Goal: Transaction & Acquisition: Purchase product/service

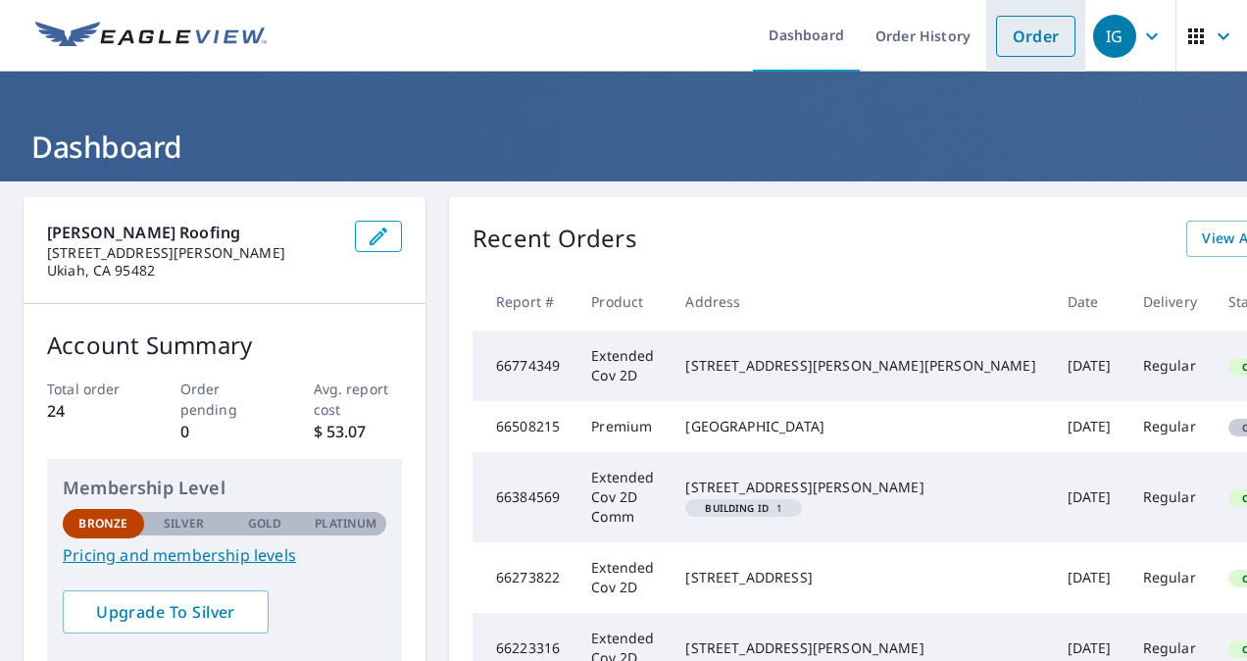
click at [1028, 39] on link "Order" at bounding box center [1035, 36] width 79 height 41
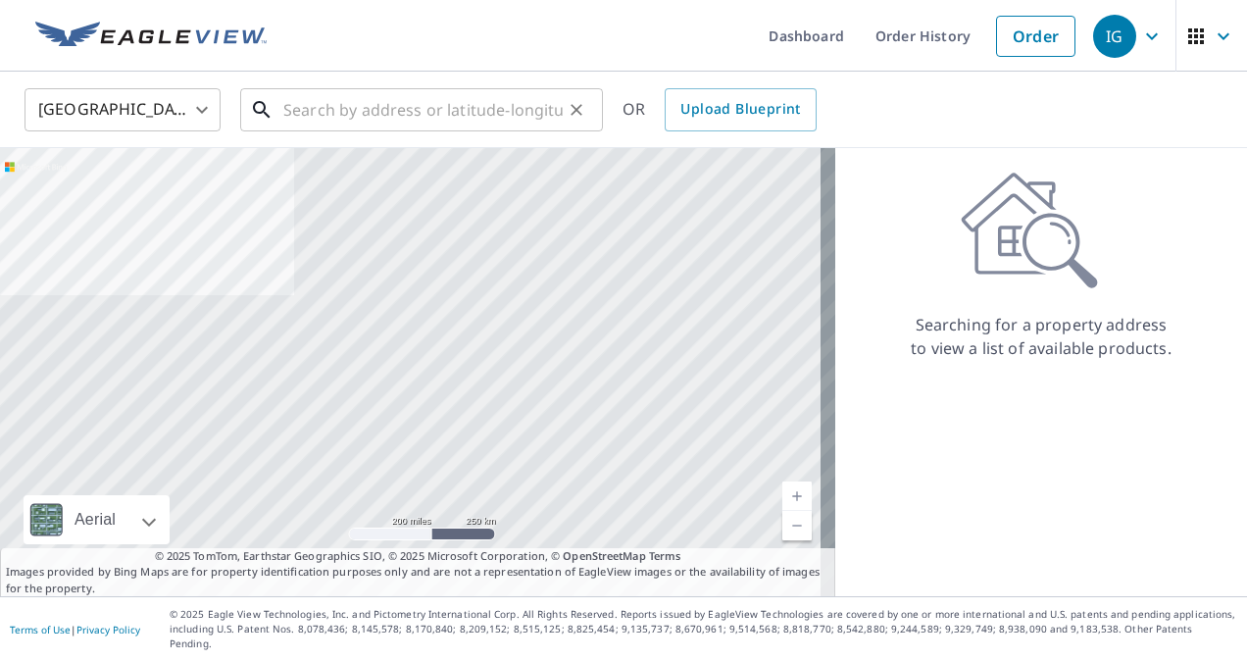
click at [397, 120] on input "text" at bounding box center [423, 109] width 280 height 55
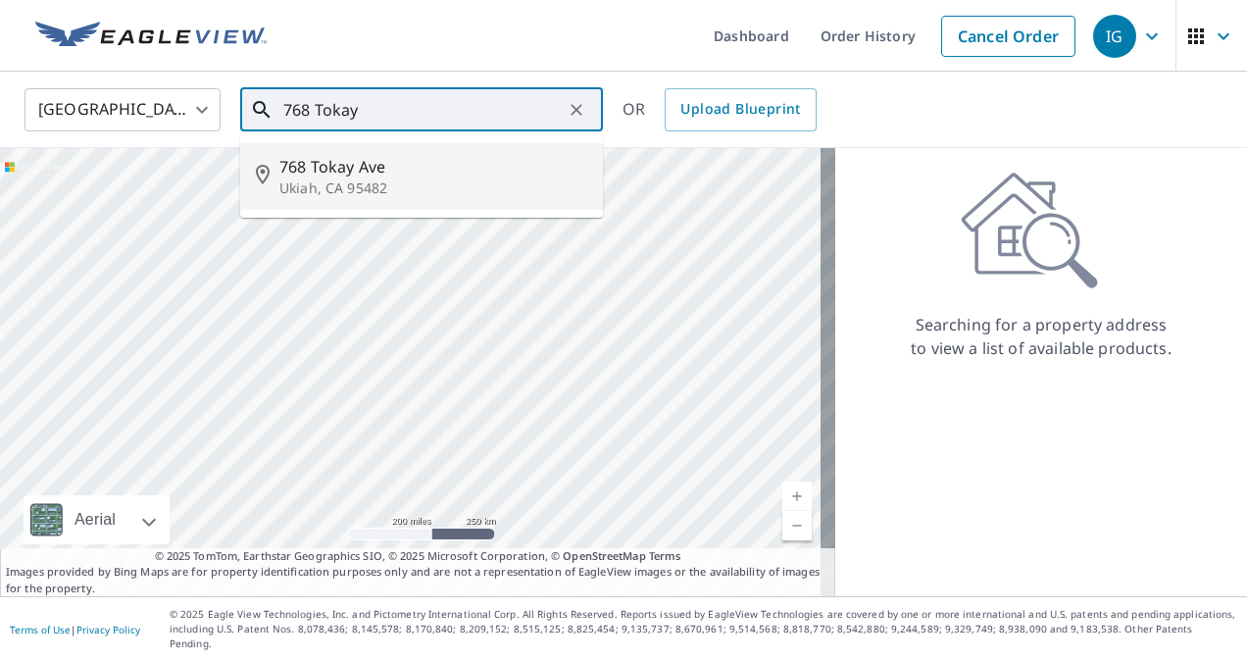
click at [361, 184] on p "Ukiah, CA 95482" at bounding box center [434, 188] width 308 height 20
type input "[STREET_ADDRESS]"
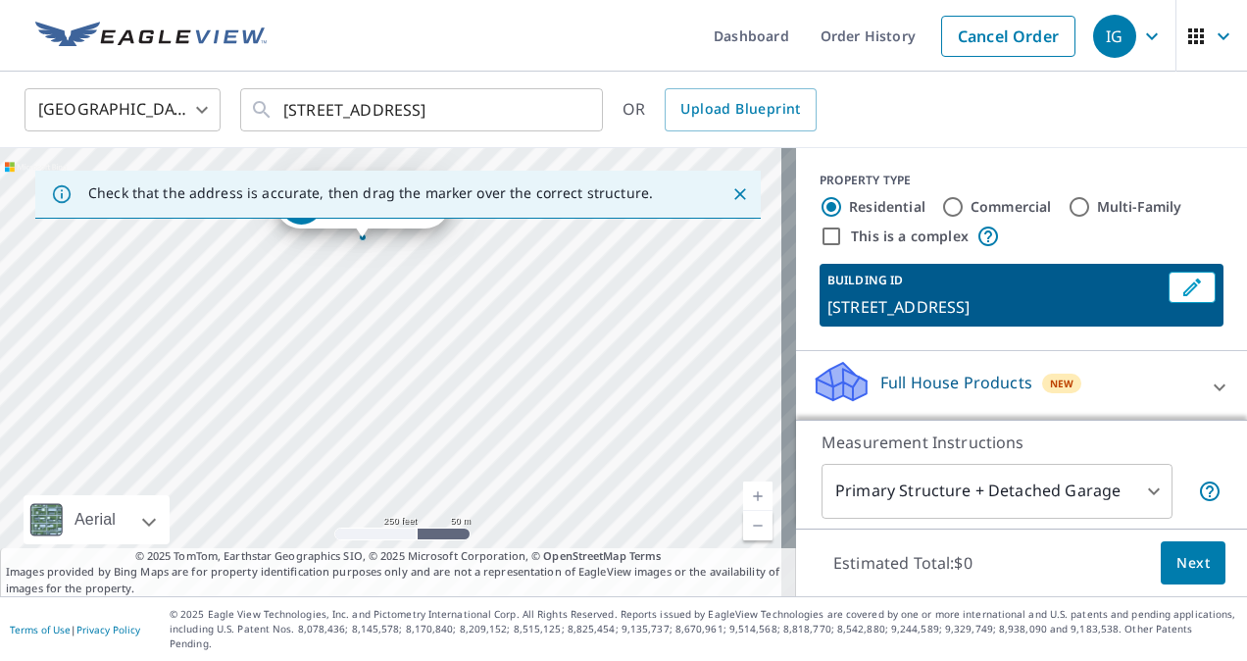
click at [363, 243] on div "[STREET_ADDRESS]" at bounding box center [398, 372] width 796 height 448
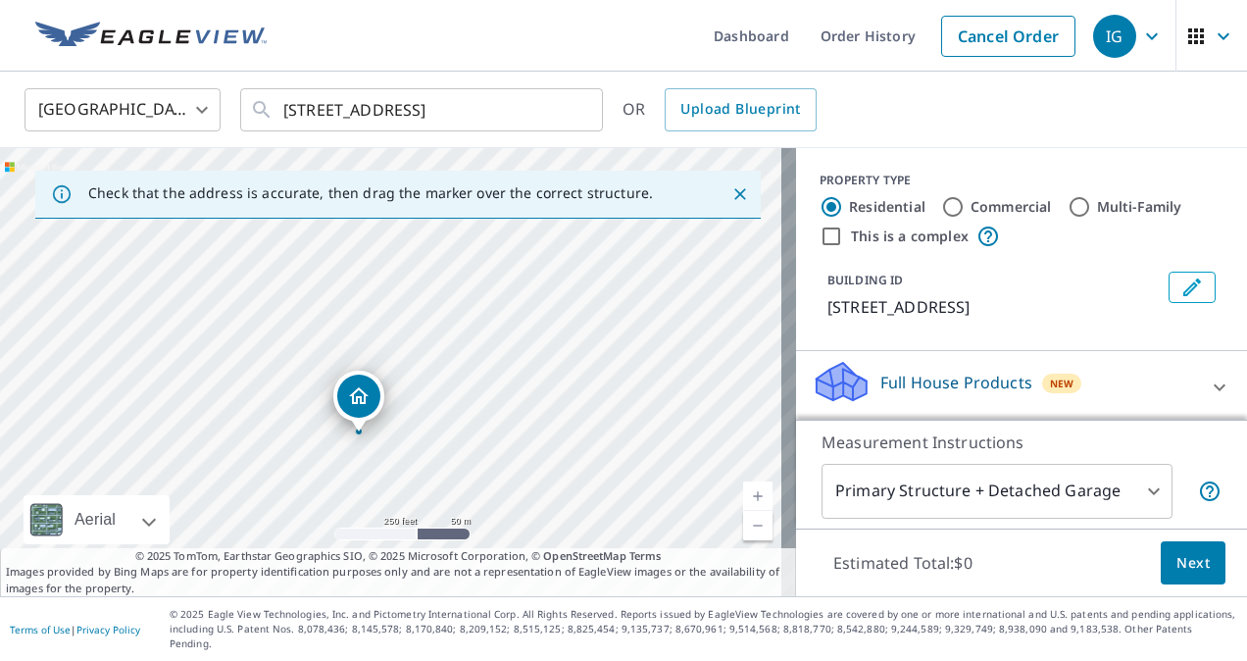
click at [743, 504] on link "Current Level 17, Zoom In" at bounding box center [757, 496] width 29 height 29
click at [746, 511] on link "Current Level 18, Zoom In" at bounding box center [757, 496] width 29 height 29
click at [1140, 508] on body "IG IG Dashboard Order History Cancel Order IG [GEOGRAPHIC_DATA] [GEOGRAPHIC_DAT…" at bounding box center [623, 330] width 1247 height 661
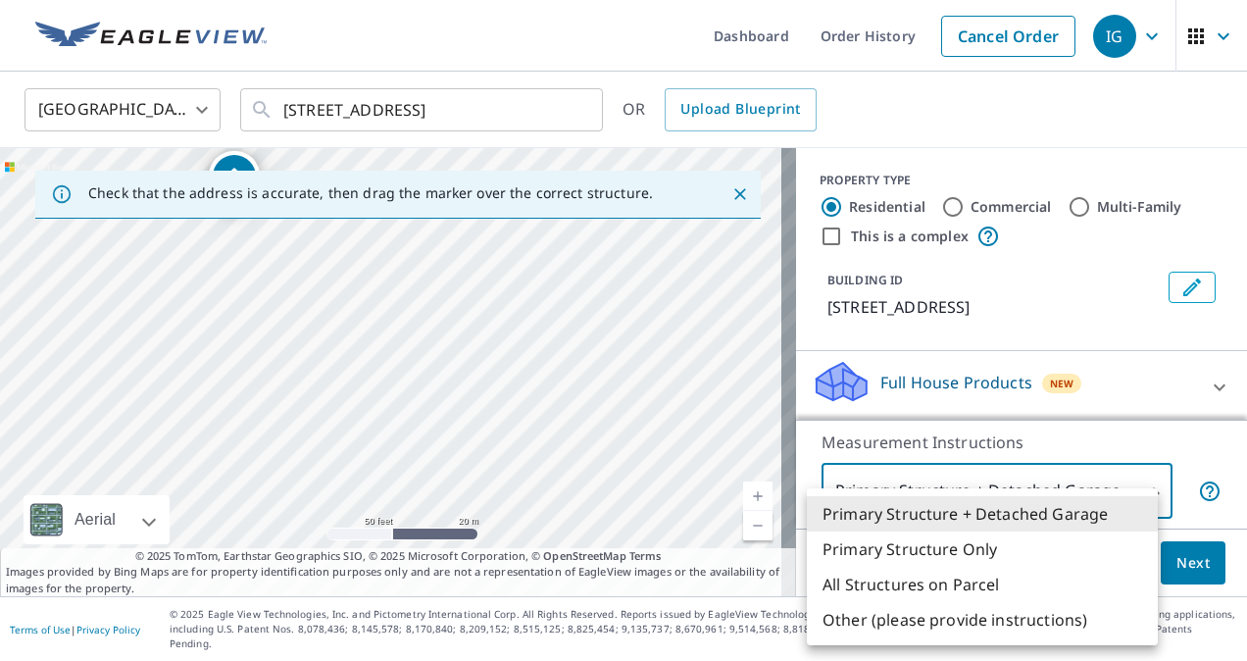
click at [1100, 437] on div at bounding box center [623, 330] width 1247 height 661
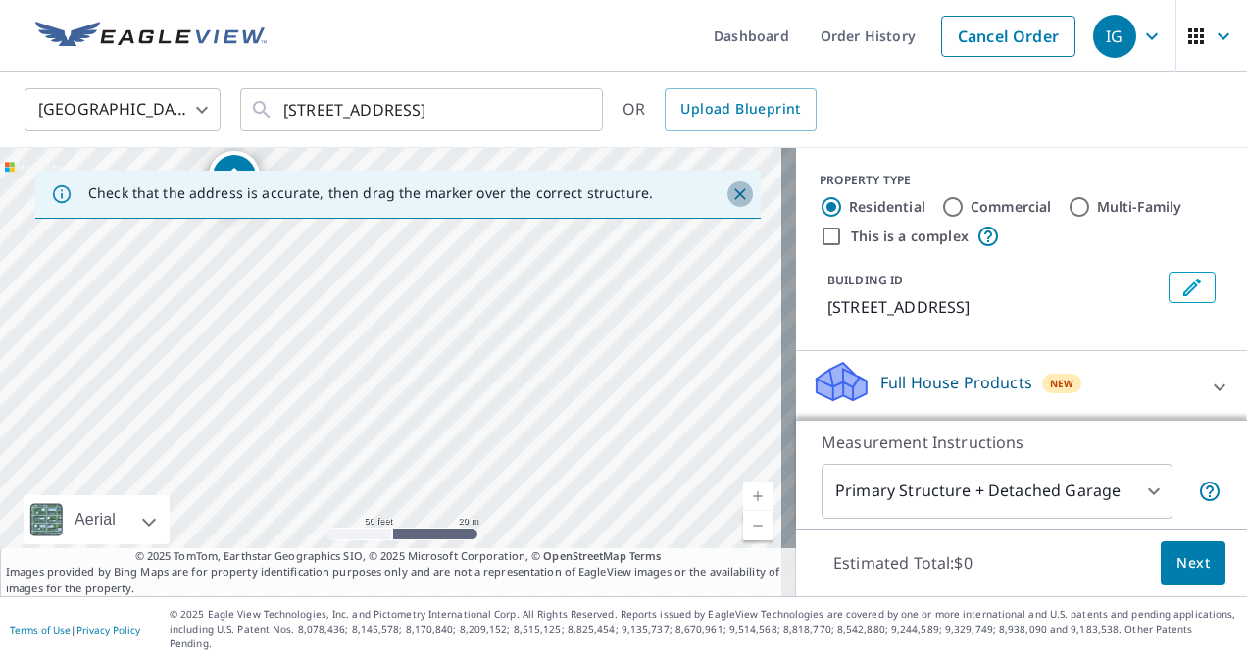
click at [731, 195] on icon "Close" at bounding box center [741, 194] width 20 height 20
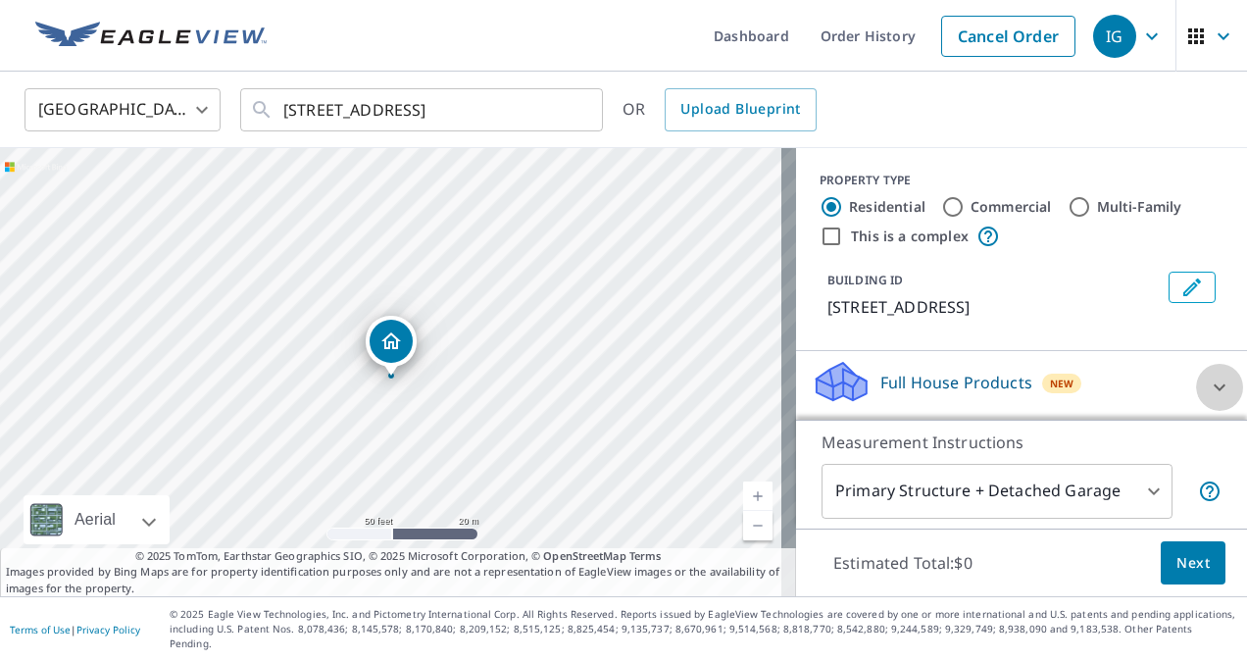
click at [1214, 386] on icon at bounding box center [1220, 386] width 12 height 7
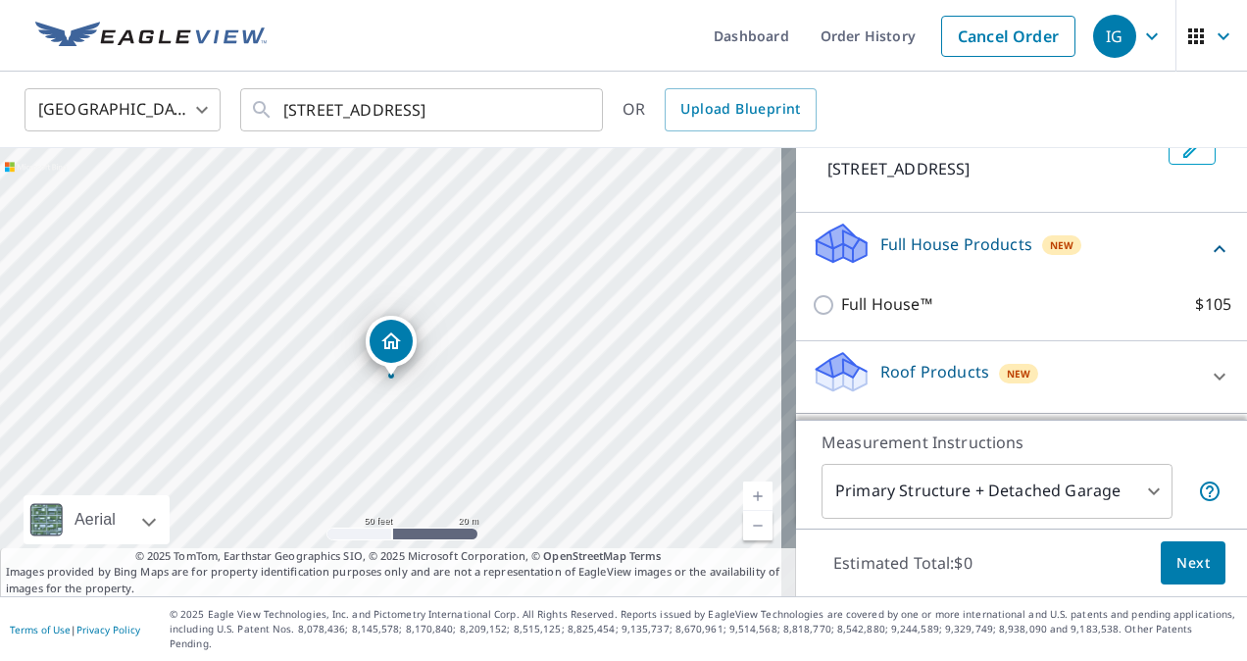
scroll to position [157, 0]
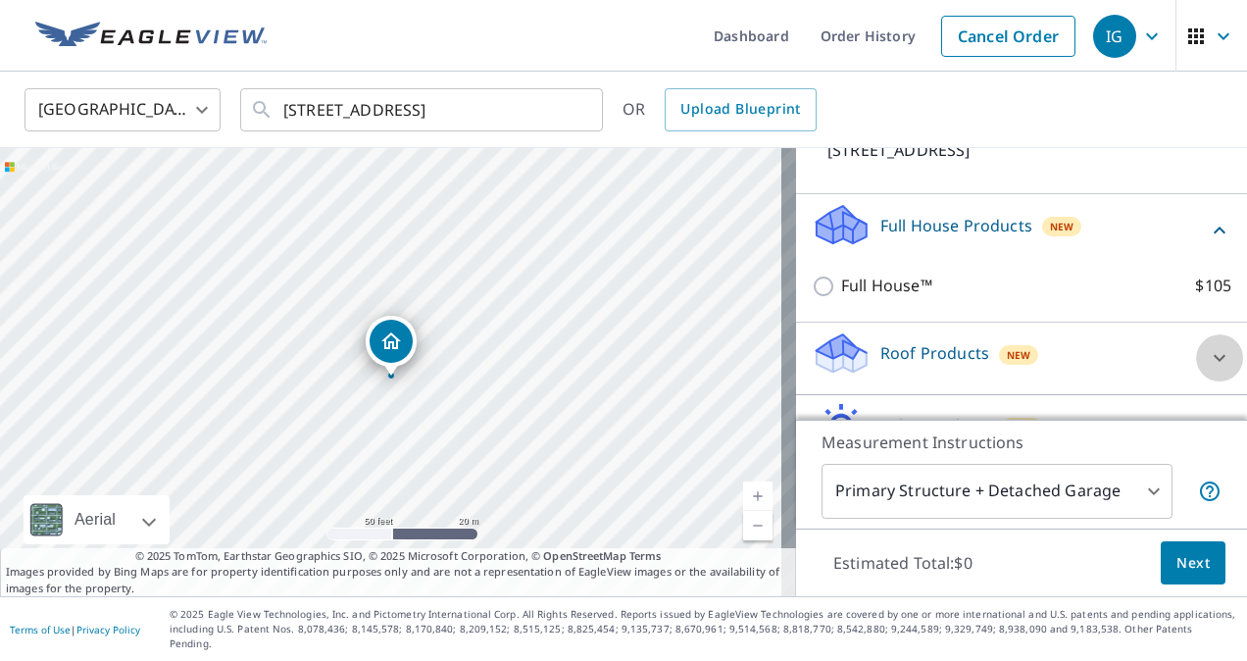
click at [1208, 363] on icon at bounding box center [1220, 358] width 24 height 24
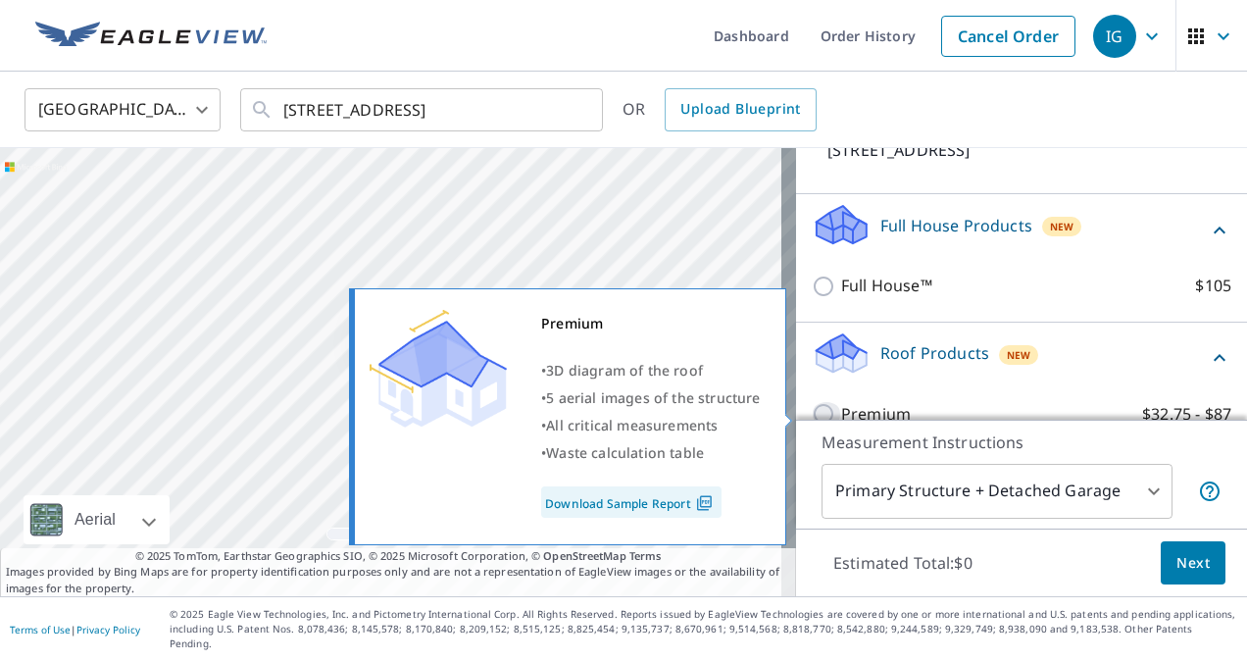
click at [813, 408] on input "Premium $32.75 - $87" at bounding box center [826, 414] width 29 height 24
checkbox input "true"
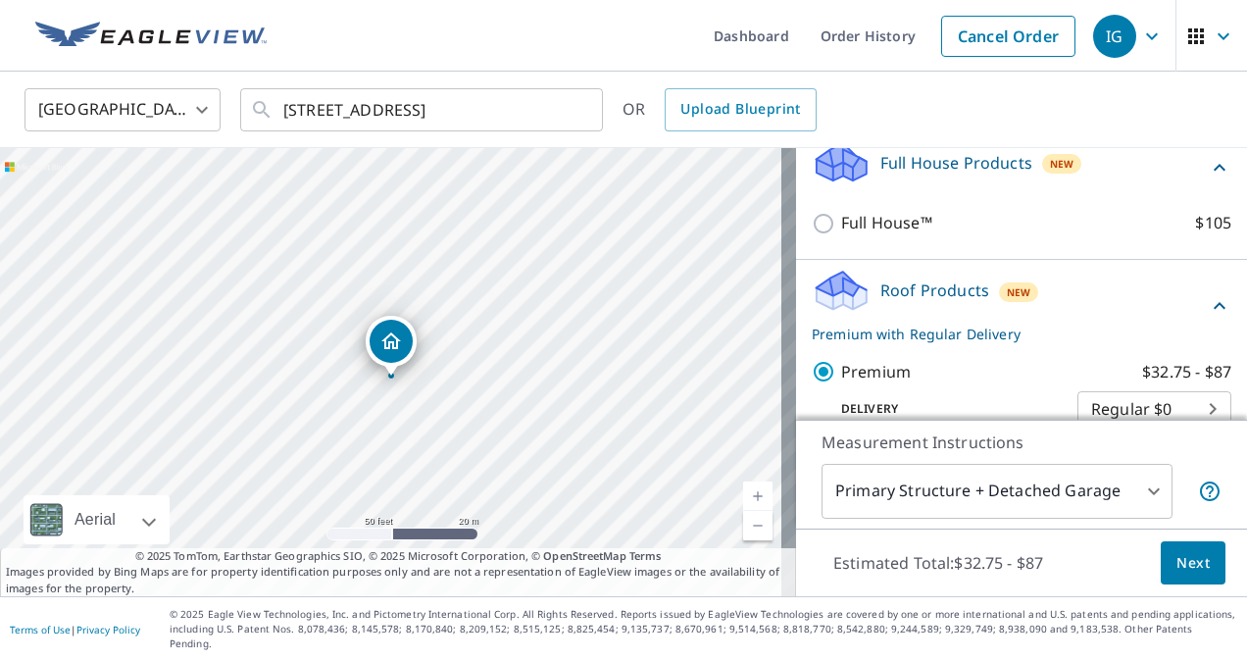
scroll to position [219, 0]
click at [1186, 576] on span "Next" at bounding box center [1193, 563] width 33 height 25
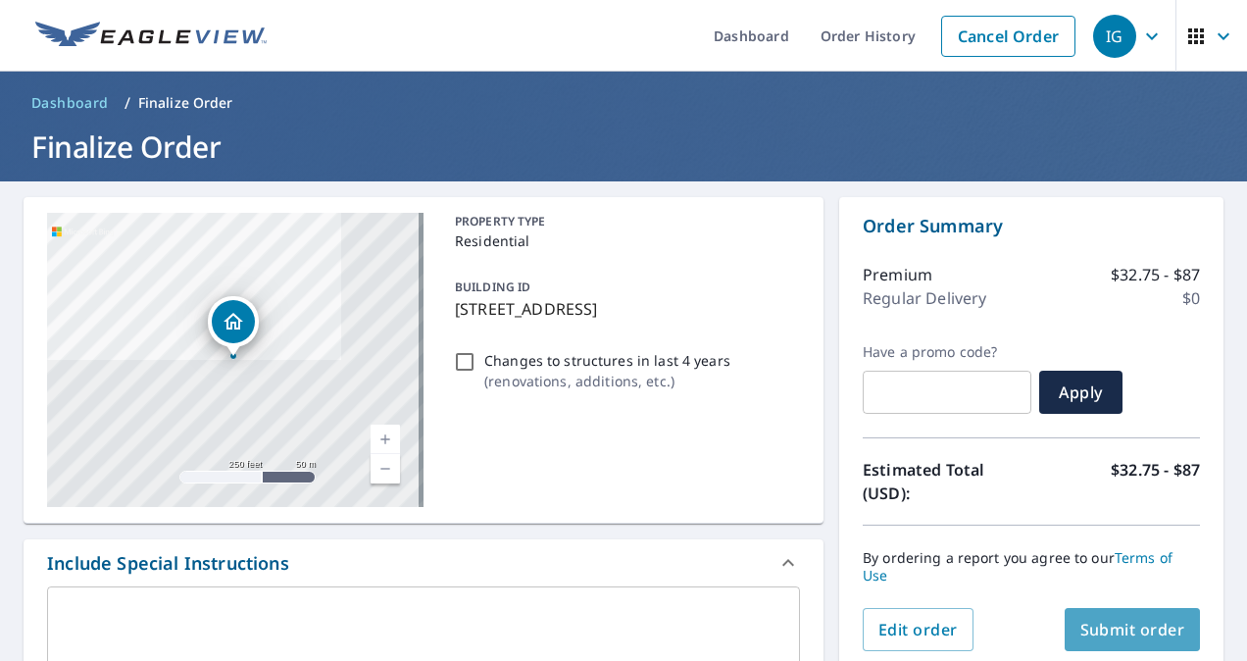
click at [1133, 633] on span "Submit order" at bounding box center [1133, 630] width 105 height 22
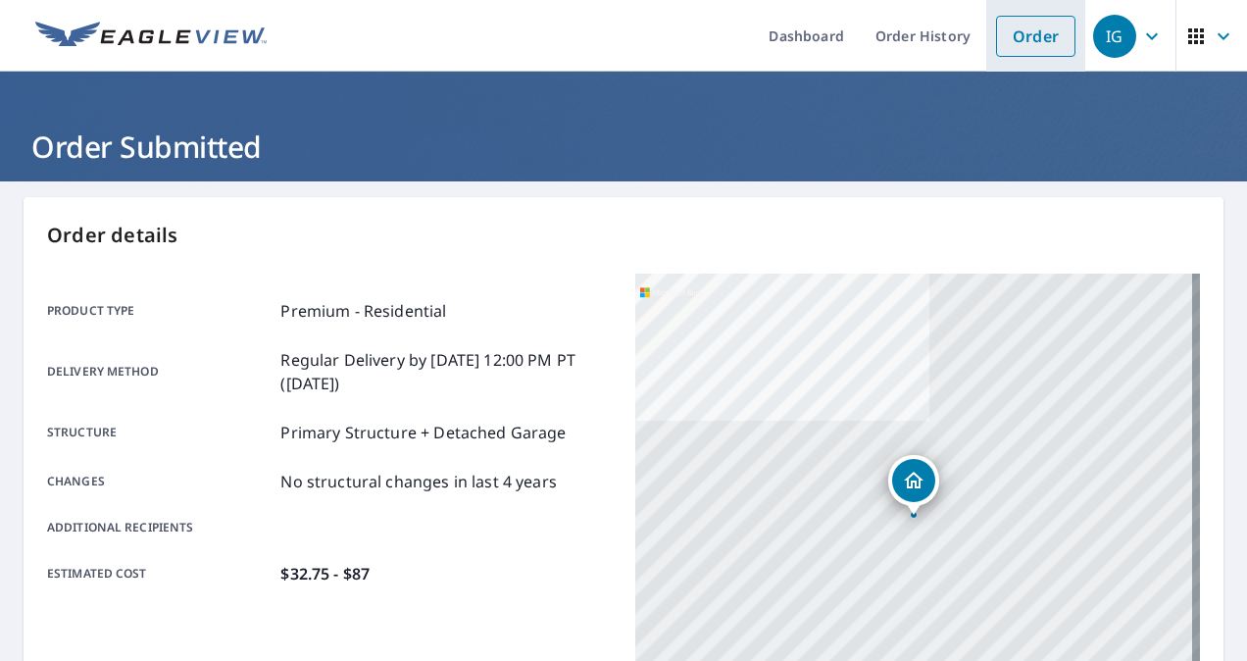
click at [1014, 31] on link "Order" at bounding box center [1035, 36] width 79 height 41
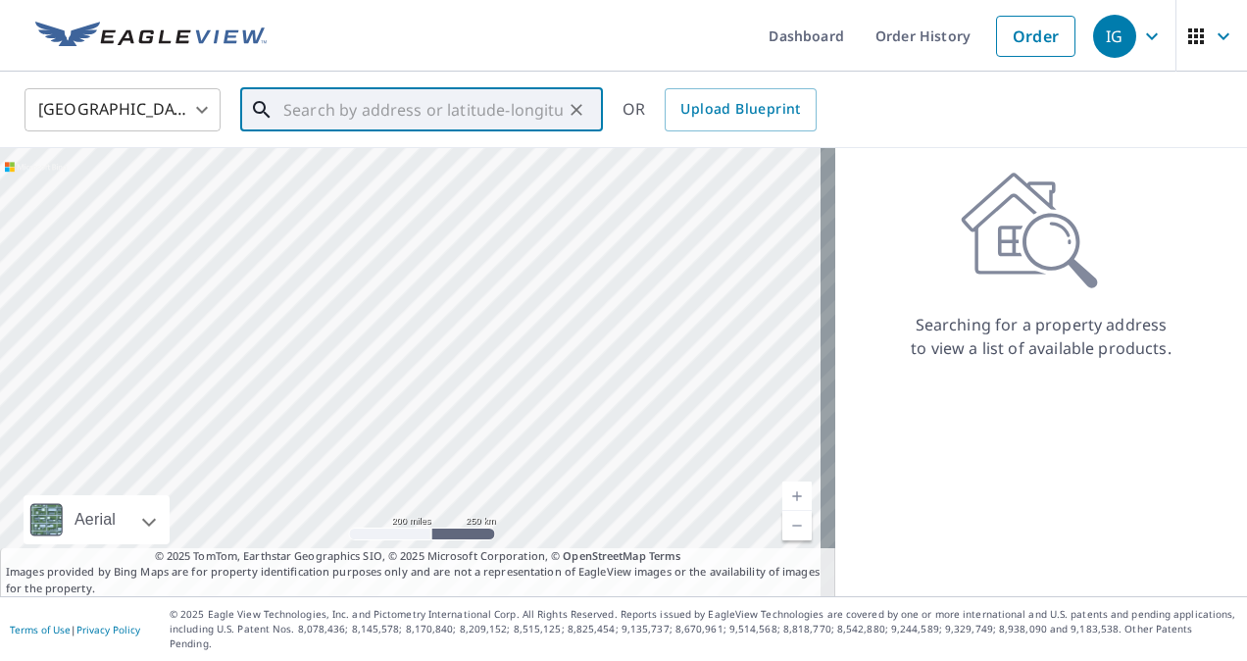
click at [415, 105] on input "text" at bounding box center [423, 109] width 280 height 55
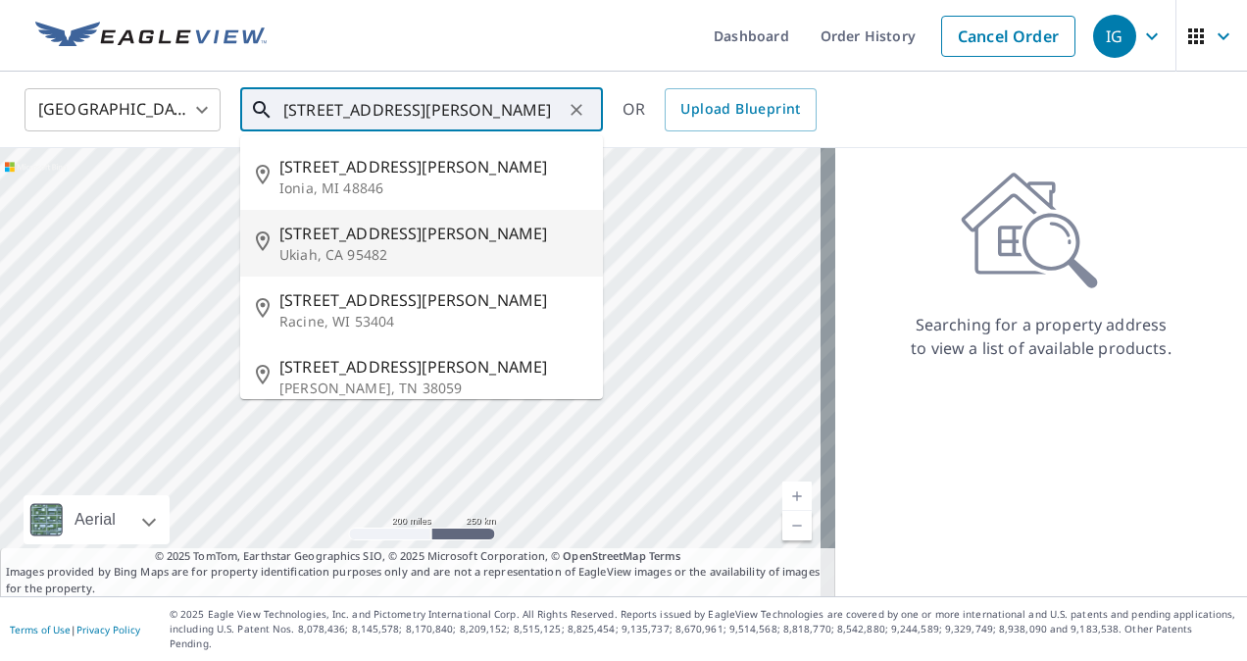
click at [347, 245] on p "Ukiah, CA 95482" at bounding box center [434, 255] width 308 height 20
type input "[STREET_ADDRESS][PERSON_NAME]"
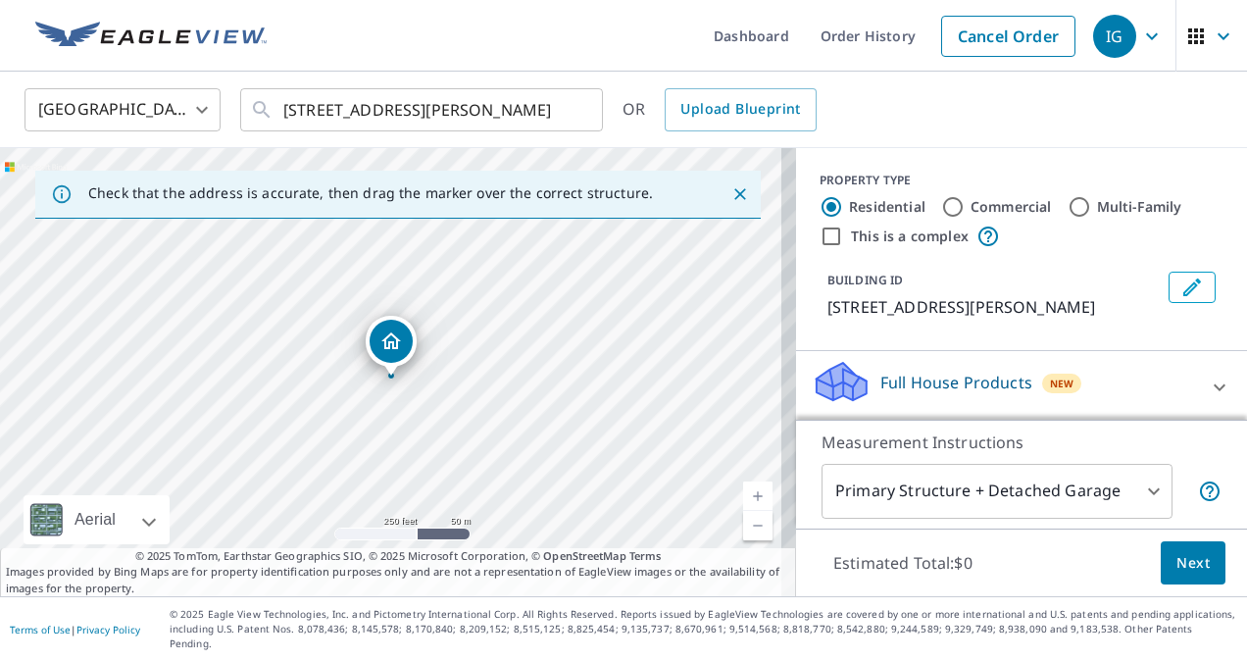
click at [743, 510] on link "Current Level 17, Zoom In" at bounding box center [757, 496] width 29 height 29
click at [743, 511] on link "Current Level 18, Zoom In" at bounding box center [757, 496] width 29 height 29
click at [744, 509] on link "Current Level 19, Zoom In" at bounding box center [757, 496] width 29 height 29
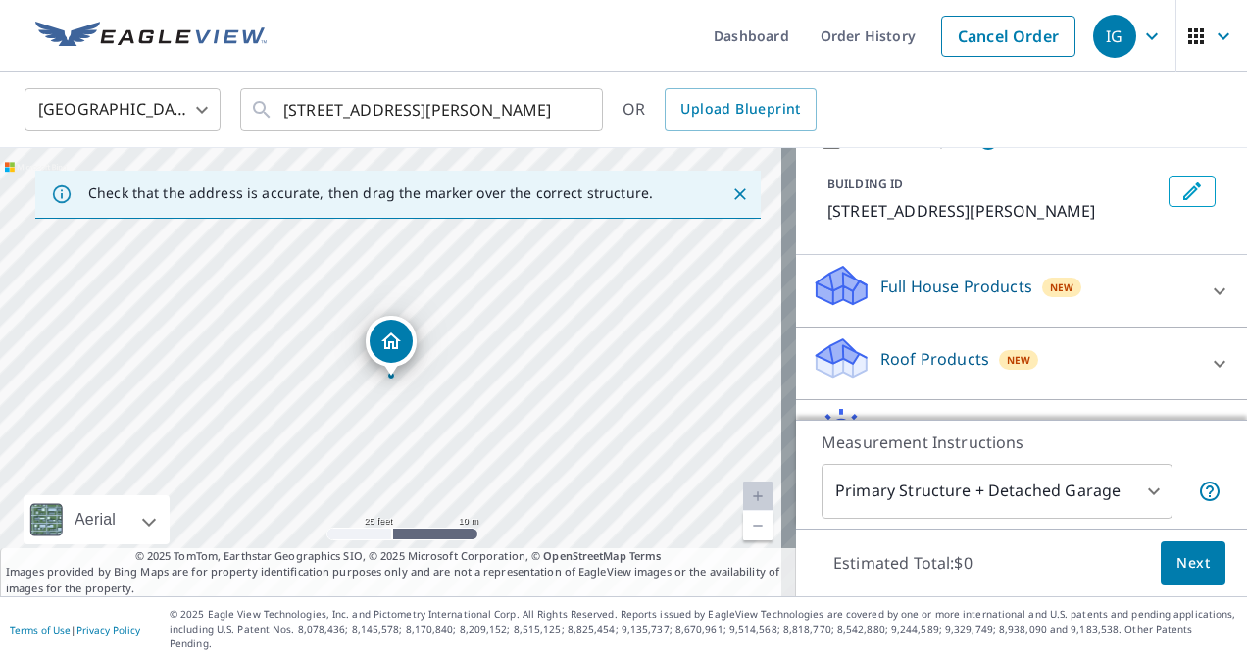
scroll to position [101, 0]
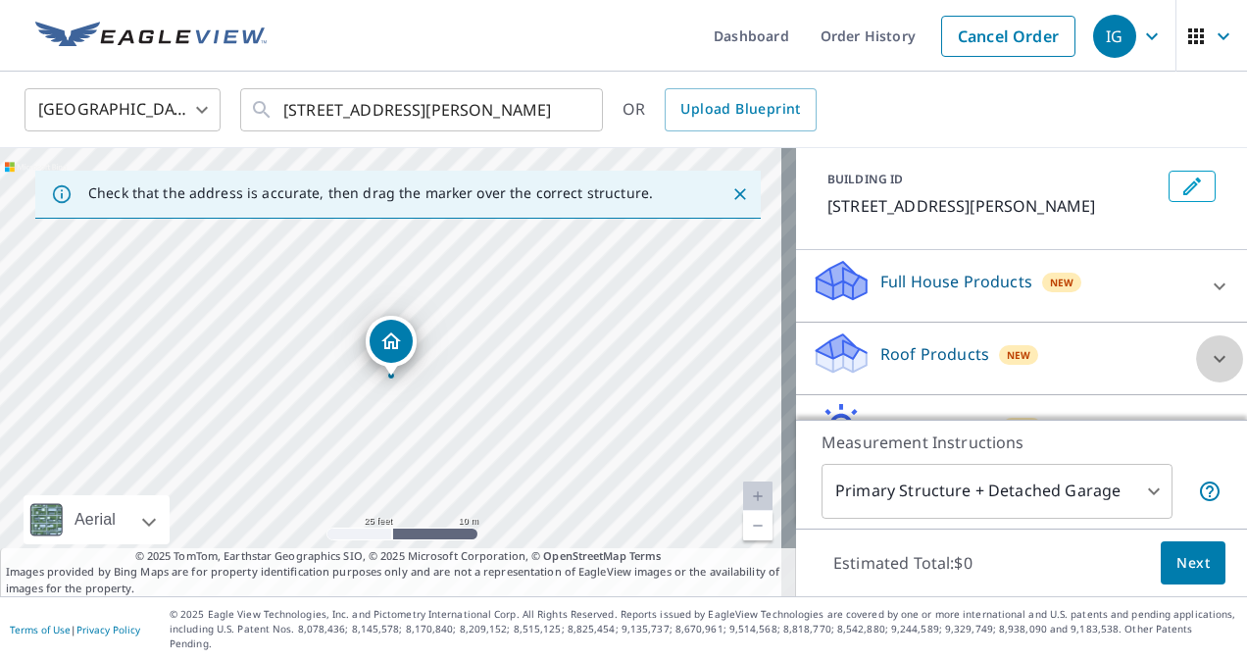
click at [1208, 355] on icon at bounding box center [1220, 359] width 24 height 24
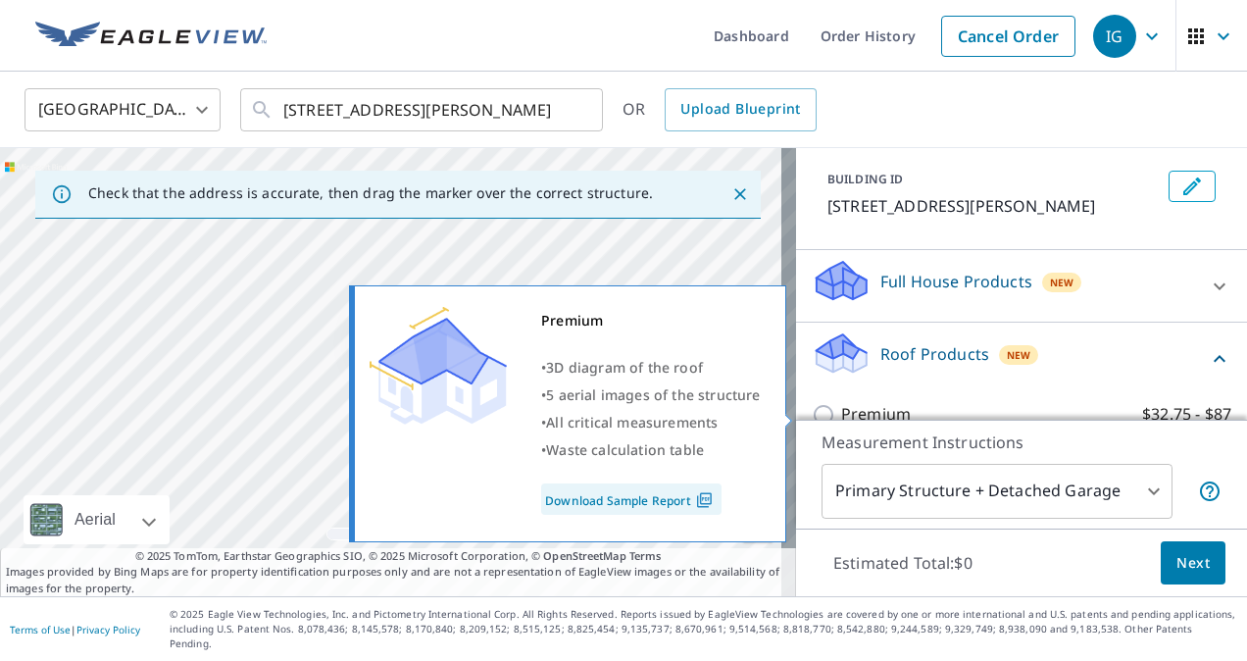
click at [815, 408] on input "Premium $32.75 - $87" at bounding box center [826, 415] width 29 height 24
checkbox input "true"
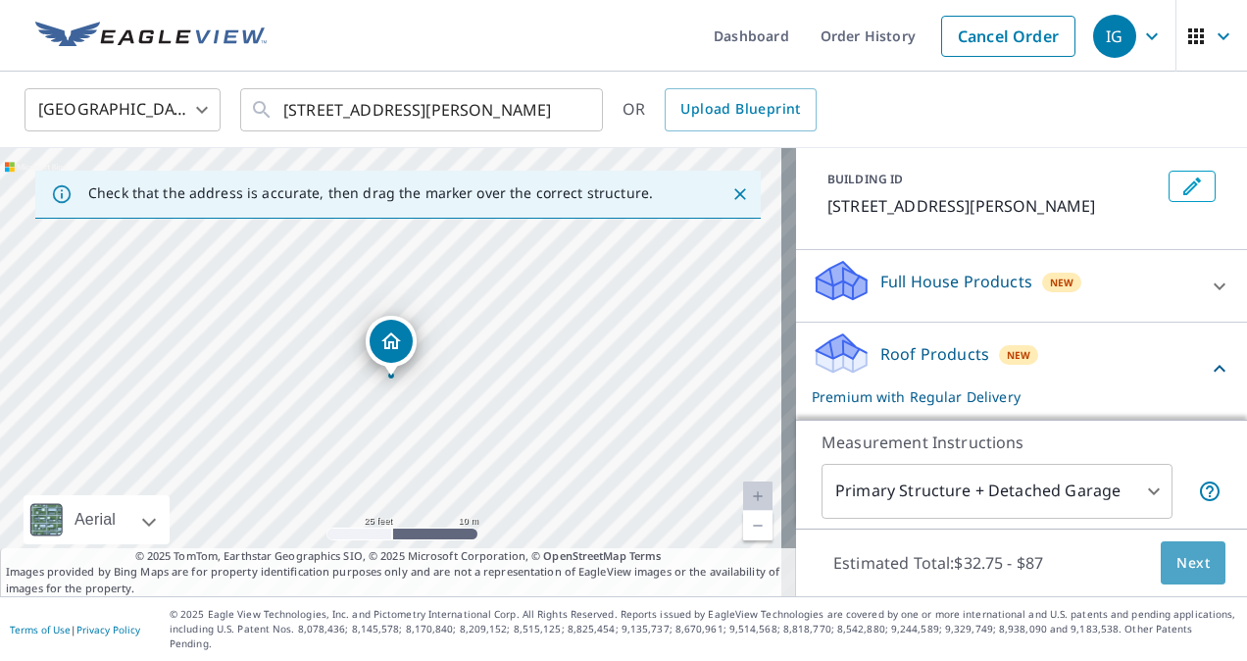
click at [1200, 574] on button "Next" at bounding box center [1193, 563] width 65 height 44
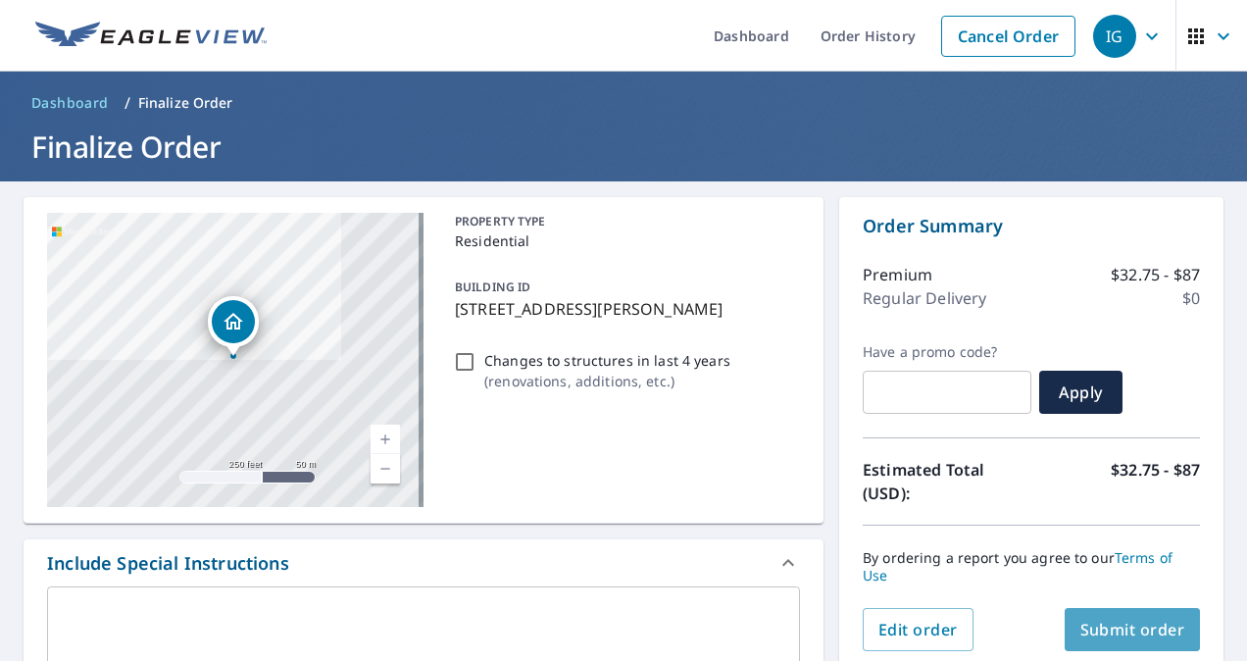
click at [1113, 634] on span "Submit order" at bounding box center [1133, 630] width 105 height 22
